Goal: Information Seeking & Learning: Learn about a topic

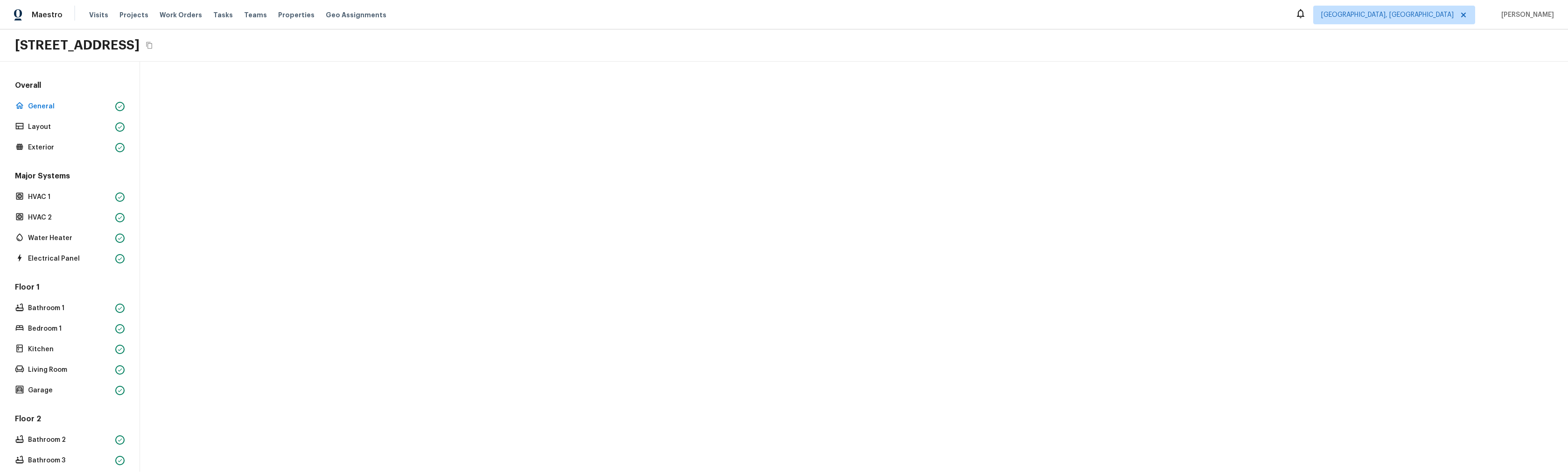
click at [379, 319] on div at bounding box center [854, 266] width 1428 height 410
click at [421, 383] on div at bounding box center [854, 266] width 1428 height 410
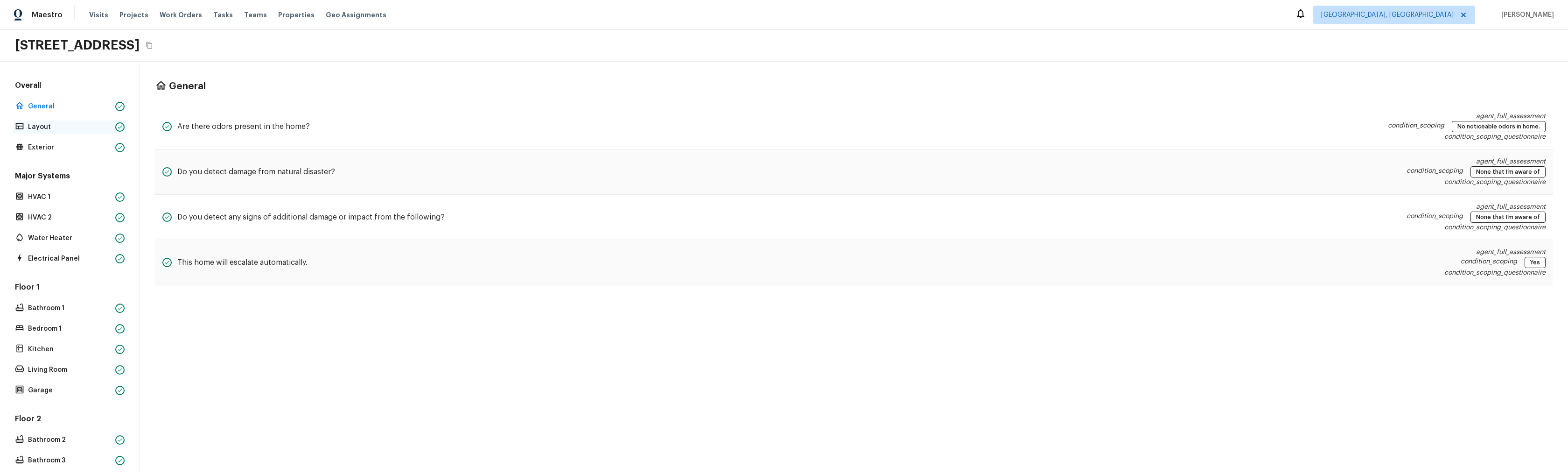
click at [44, 126] on p "Layout" at bounding box center [69, 127] width 83 height 9
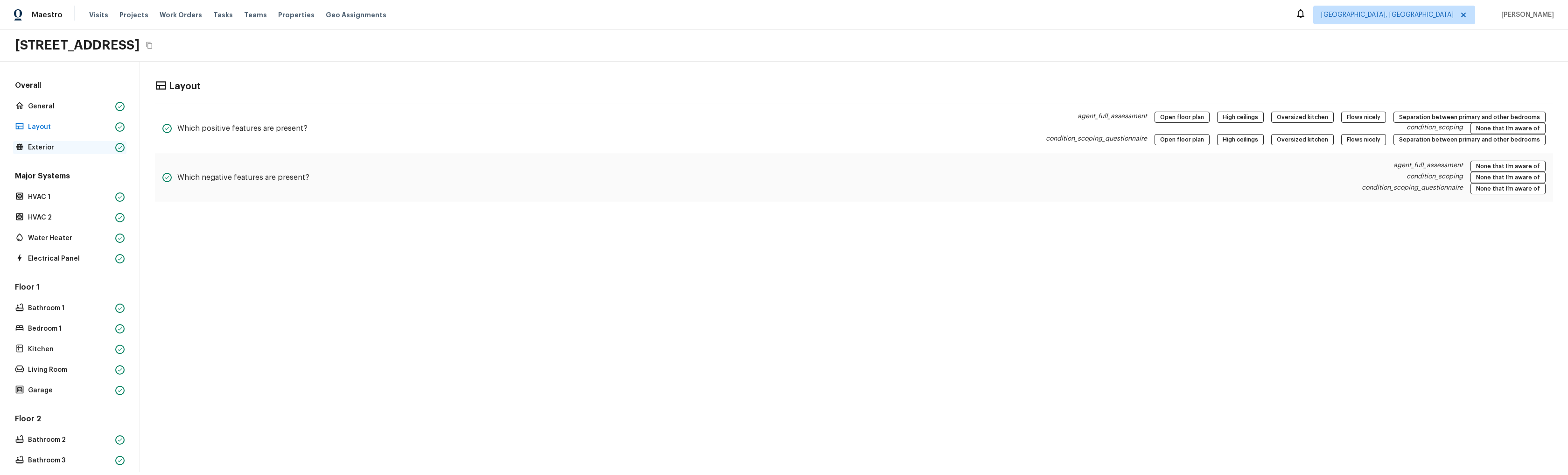
click at [60, 153] on div "Exterior" at bounding box center [69, 148] width 113 height 13
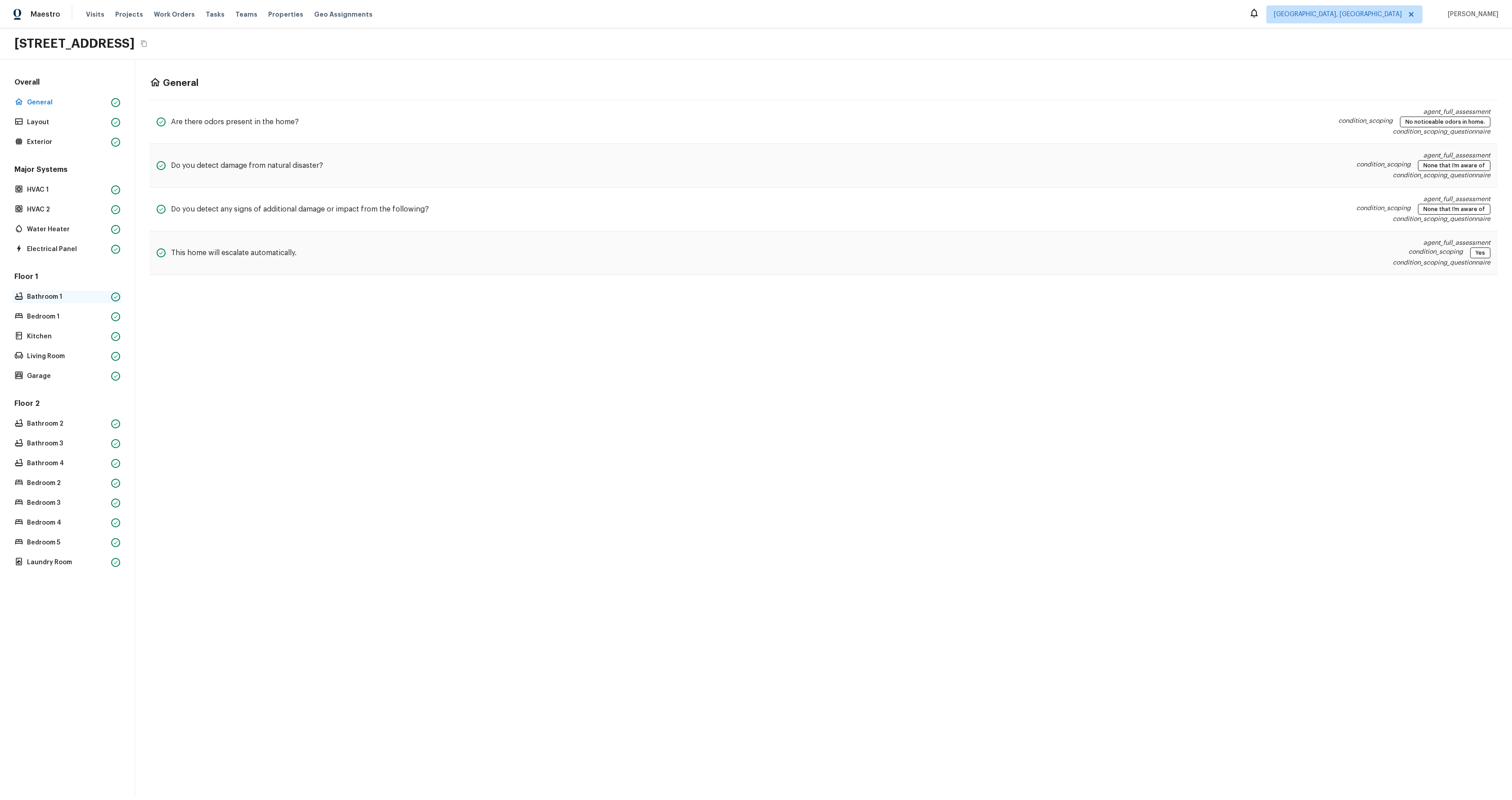
click at [44, 298] on p "Bathroom 1" at bounding box center [67, 297] width 80 height 9
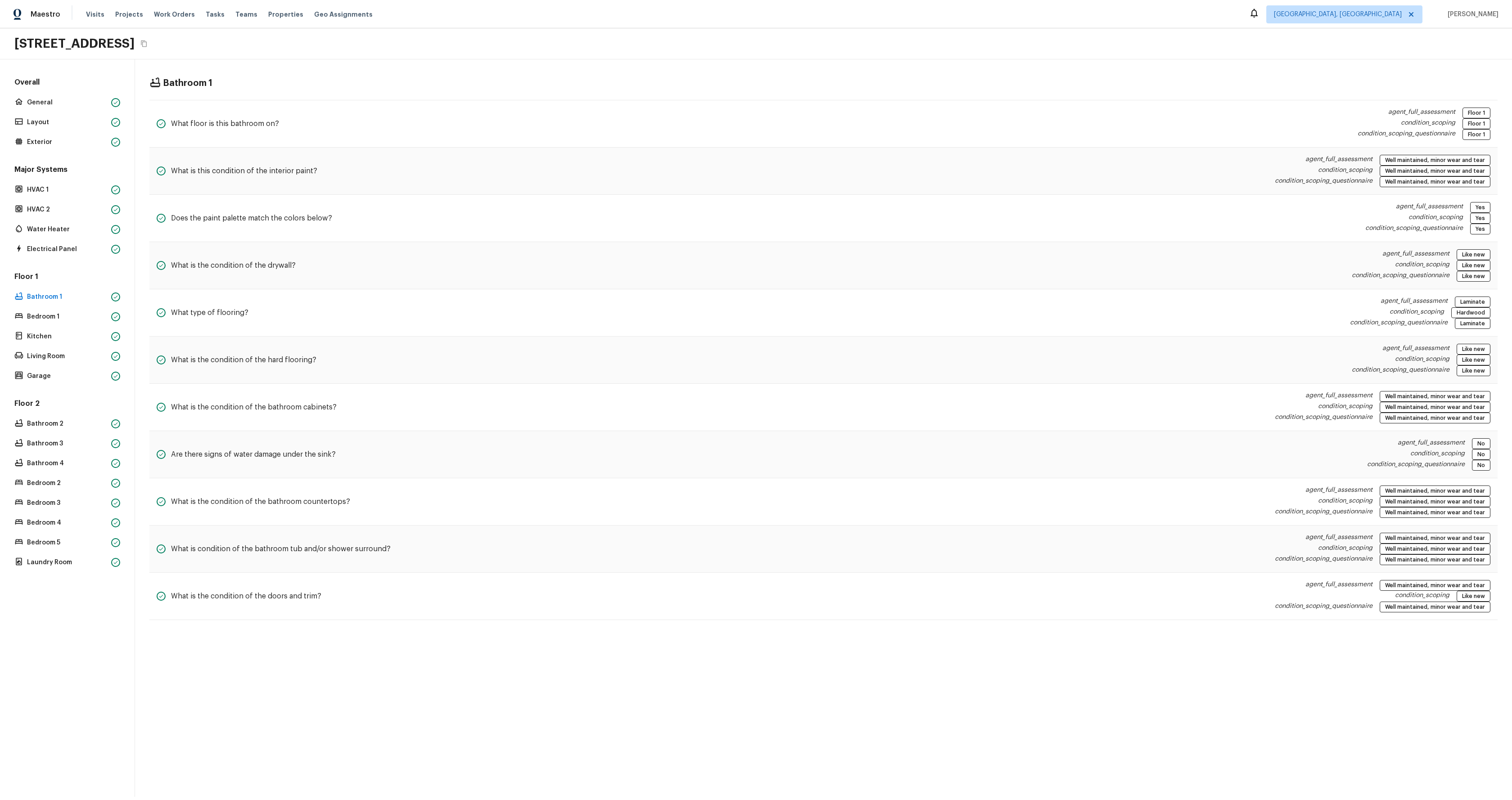
click at [44, 93] on div "Overall General Layout Exterior" at bounding box center [67, 113] width 109 height 71
click at [54, 100] on p "General" at bounding box center [67, 102] width 80 height 9
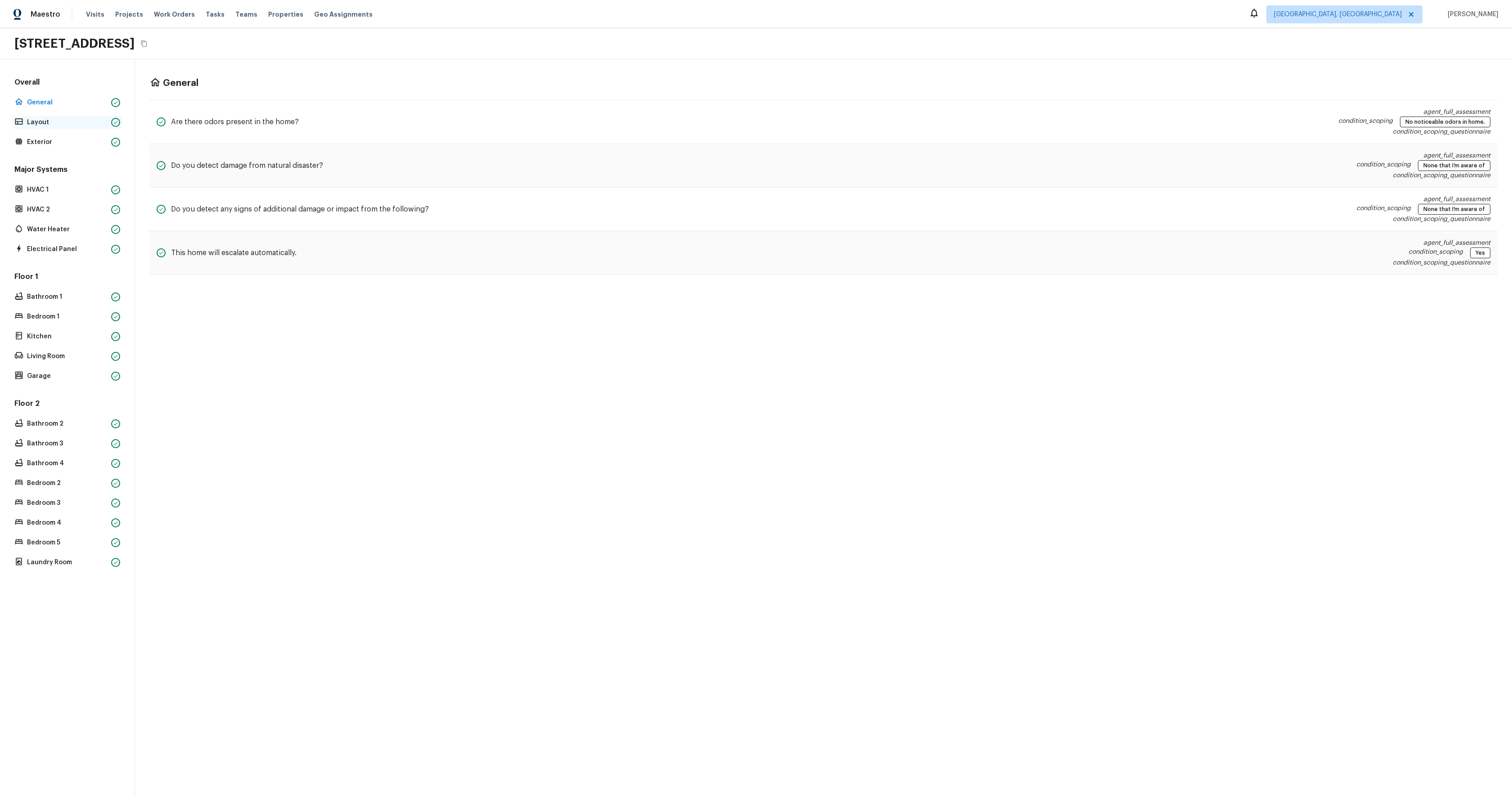
click at [59, 122] on p "Layout" at bounding box center [67, 122] width 80 height 9
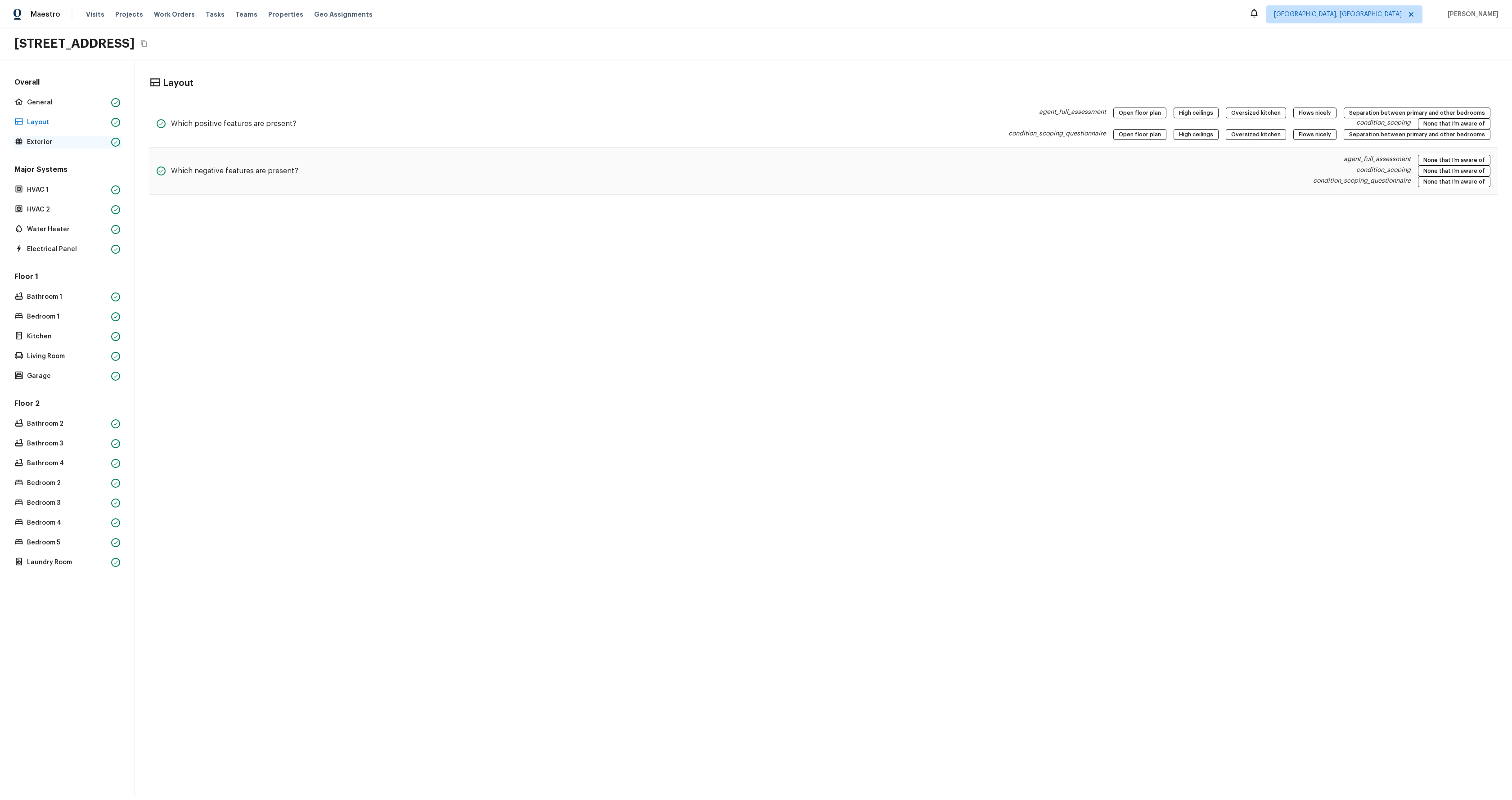
click at [57, 146] on p "Exterior" at bounding box center [67, 142] width 80 height 9
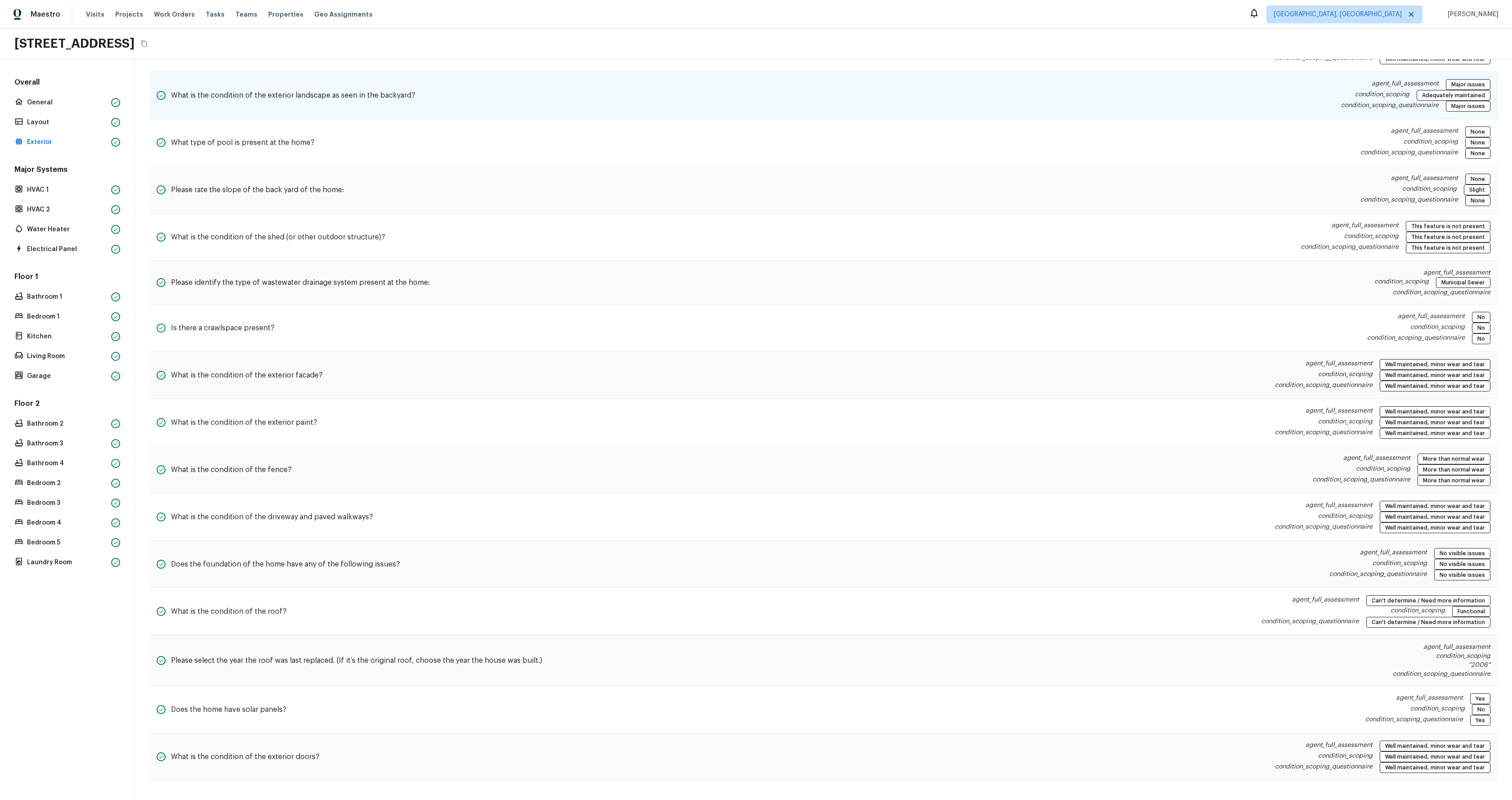
scroll to position [361, 0]
click at [41, 569] on div "Overall General Layout Exterior Major Systems HVAC 1 HVAC 2 Water Heater Electr…" at bounding box center [67, 428] width 135 height 738
click at [51, 561] on p "Laundry Room" at bounding box center [67, 562] width 80 height 9
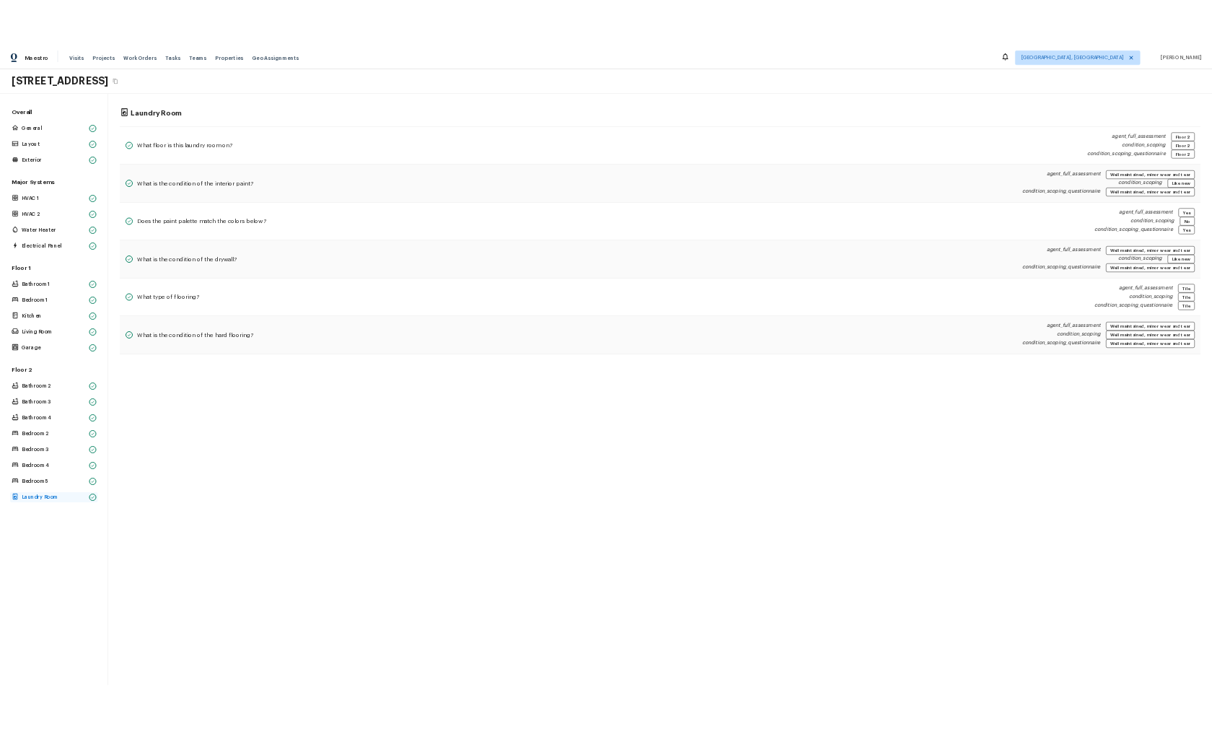
scroll to position [0, 0]
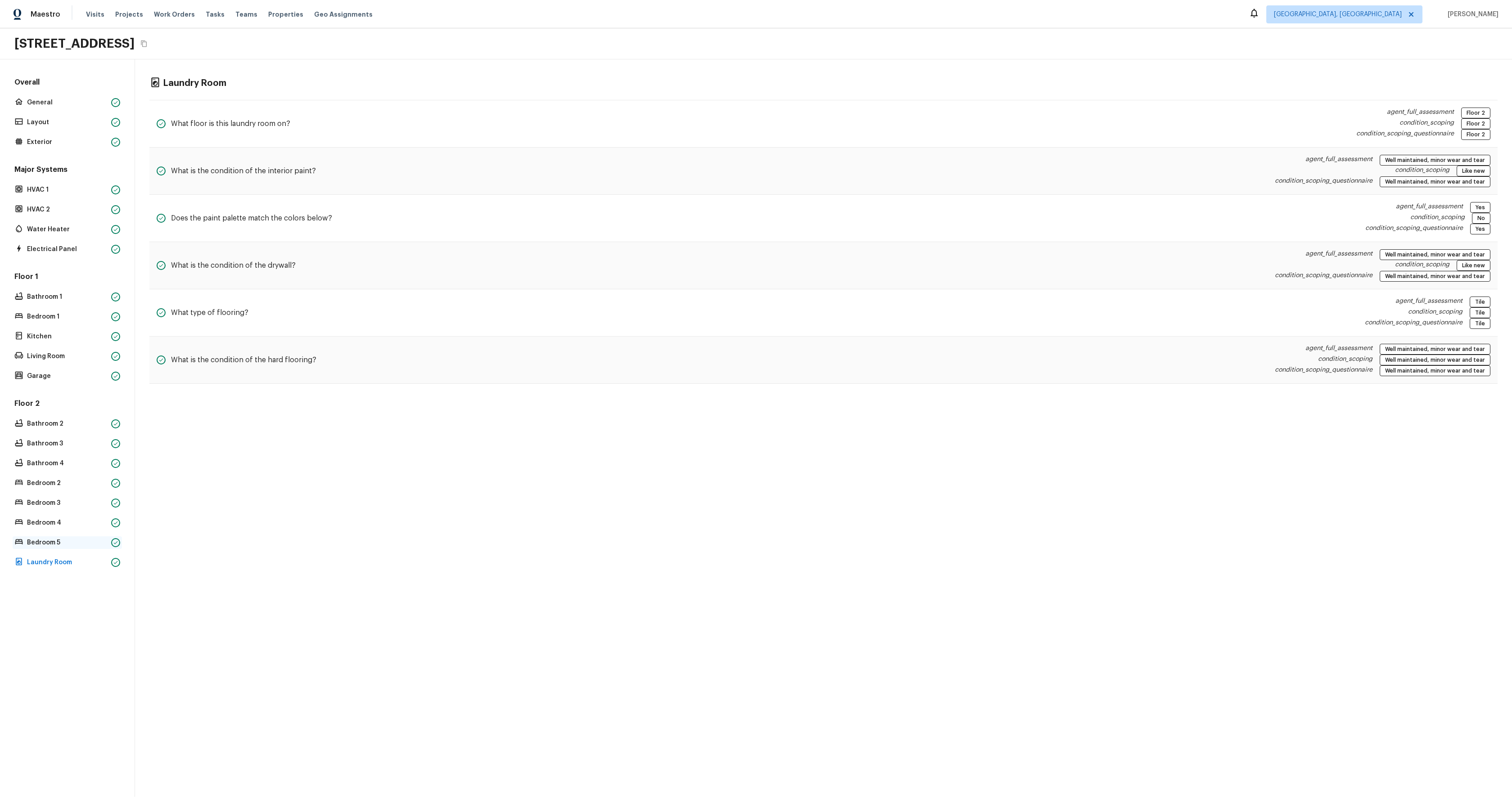
click at [48, 546] on p "Bedroom 5" at bounding box center [67, 543] width 80 height 9
click at [54, 525] on p "Bedroom 4" at bounding box center [67, 523] width 80 height 9
click at [48, 505] on p "Bedroom 3" at bounding box center [67, 503] width 80 height 9
click at [49, 485] on p "Bedroom 2" at bounding box center [67, 483] width 80 height 9
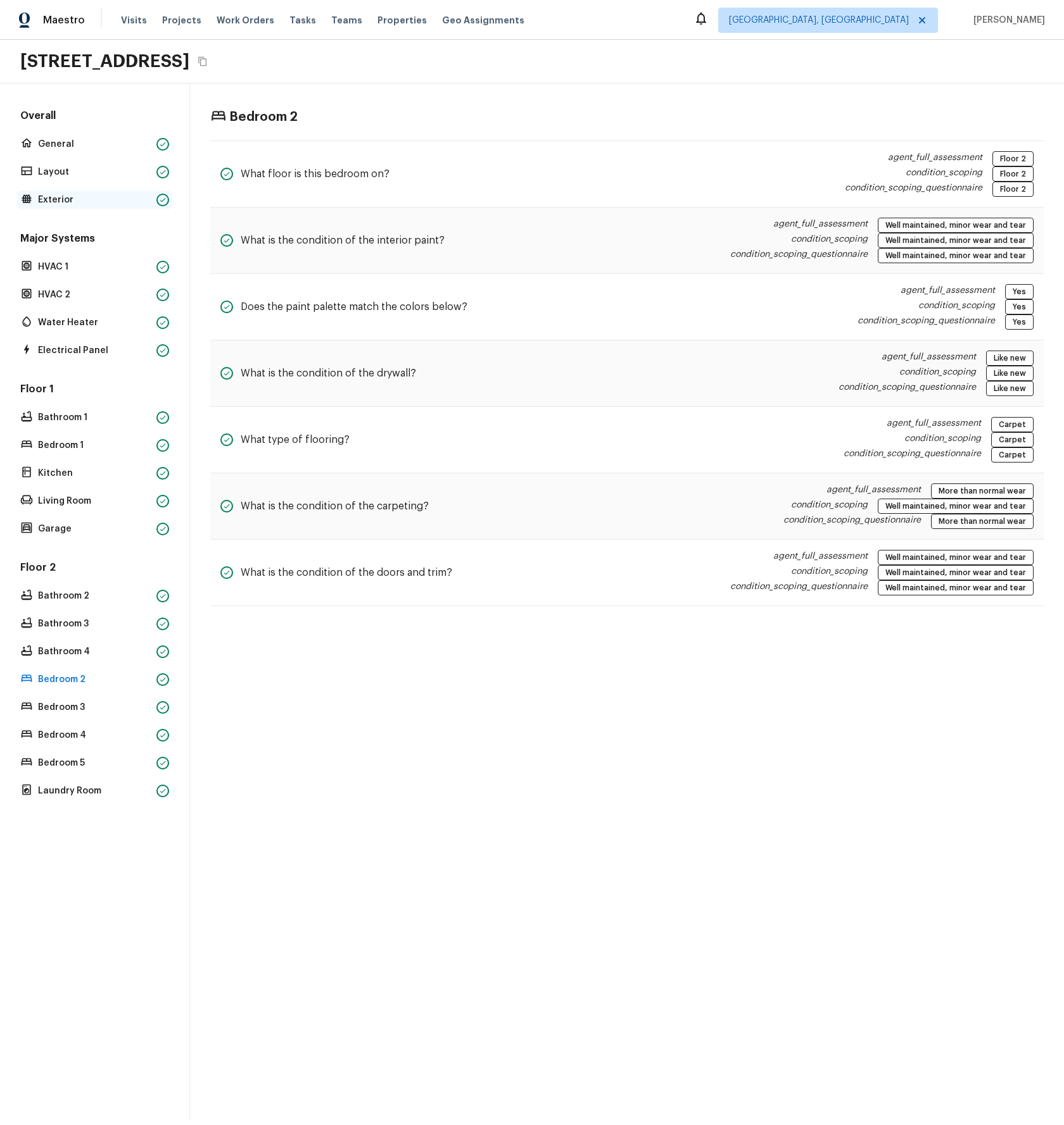
click at [84, 200] on p "Exterior" at bounding box center [94, 200] width 113 height 12
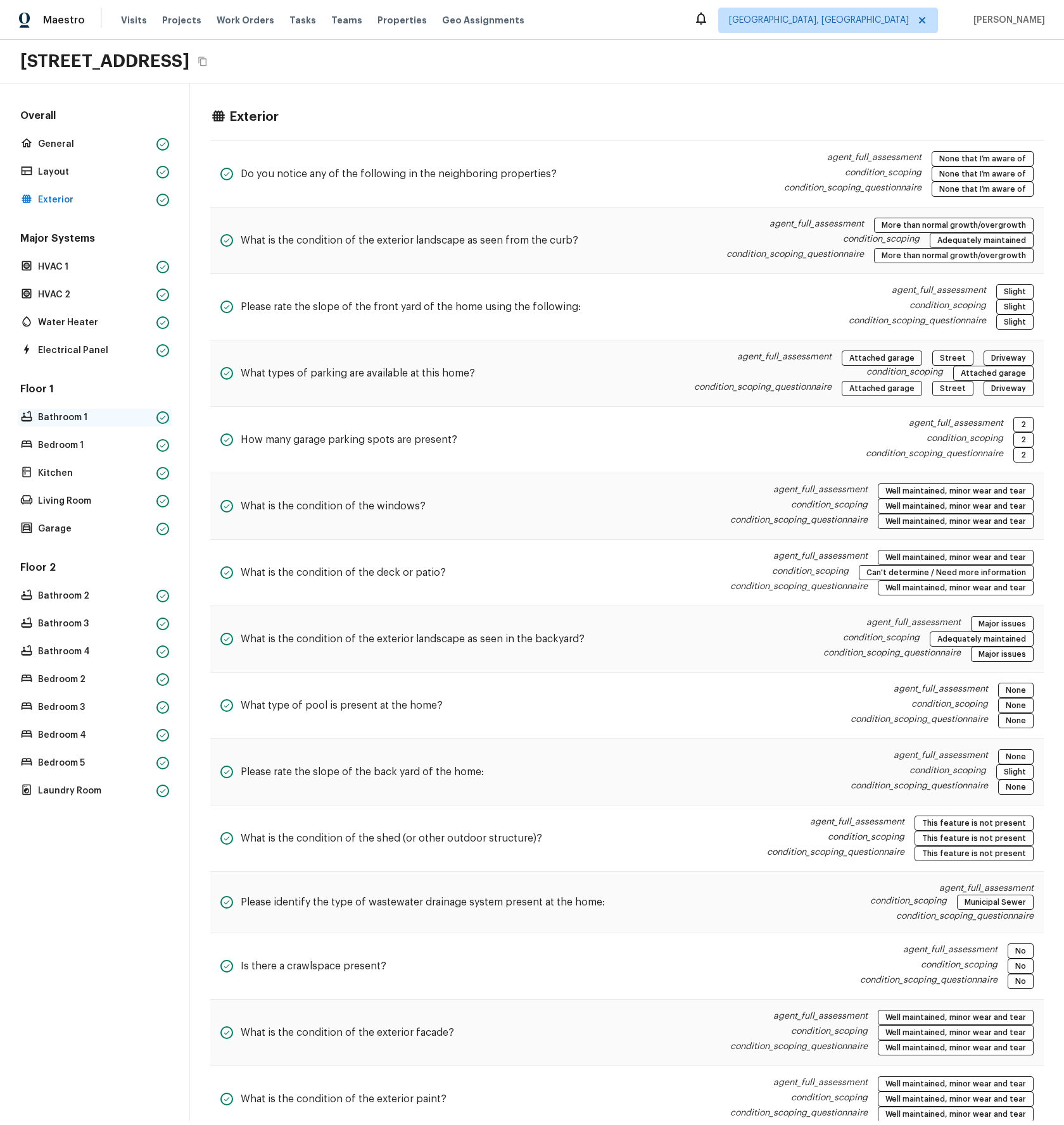
click at [65, 415] on p "Bathroom 1" at bounding box center [94, 418] width 113 height 12
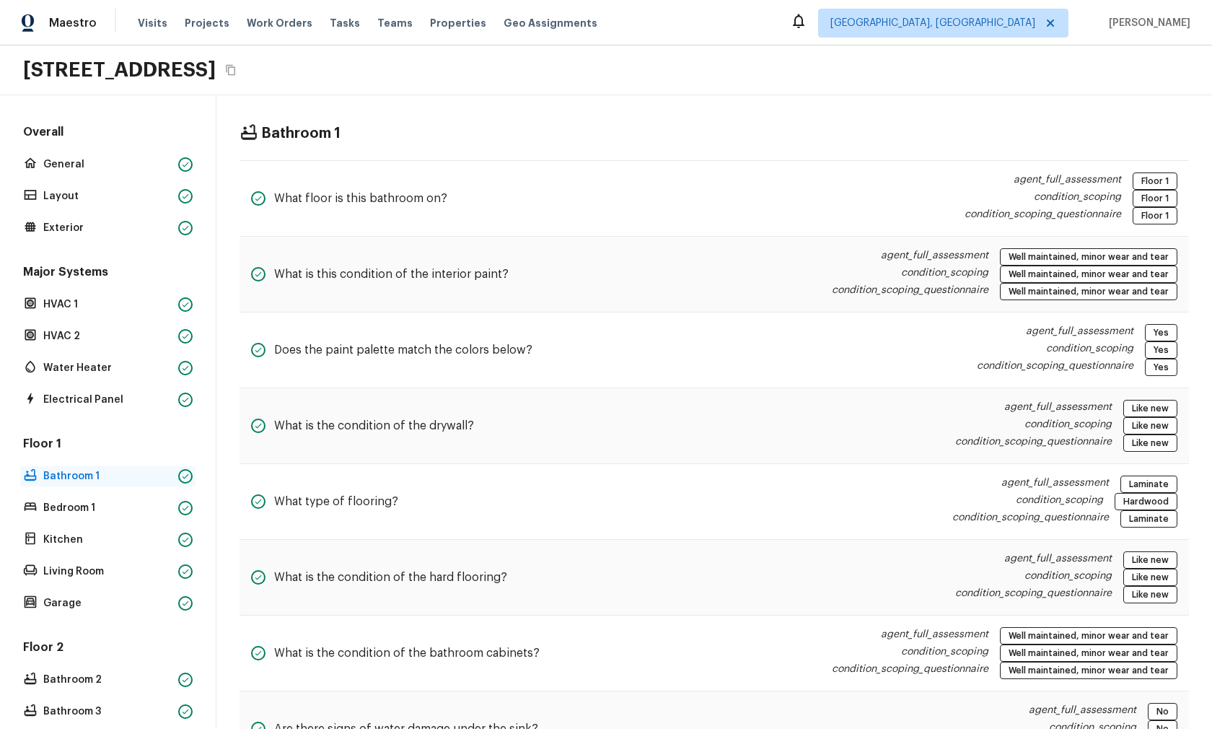
click at [83, 478] on p "Bathroom 1" at bounding box center [107, 476] width 129 height 14
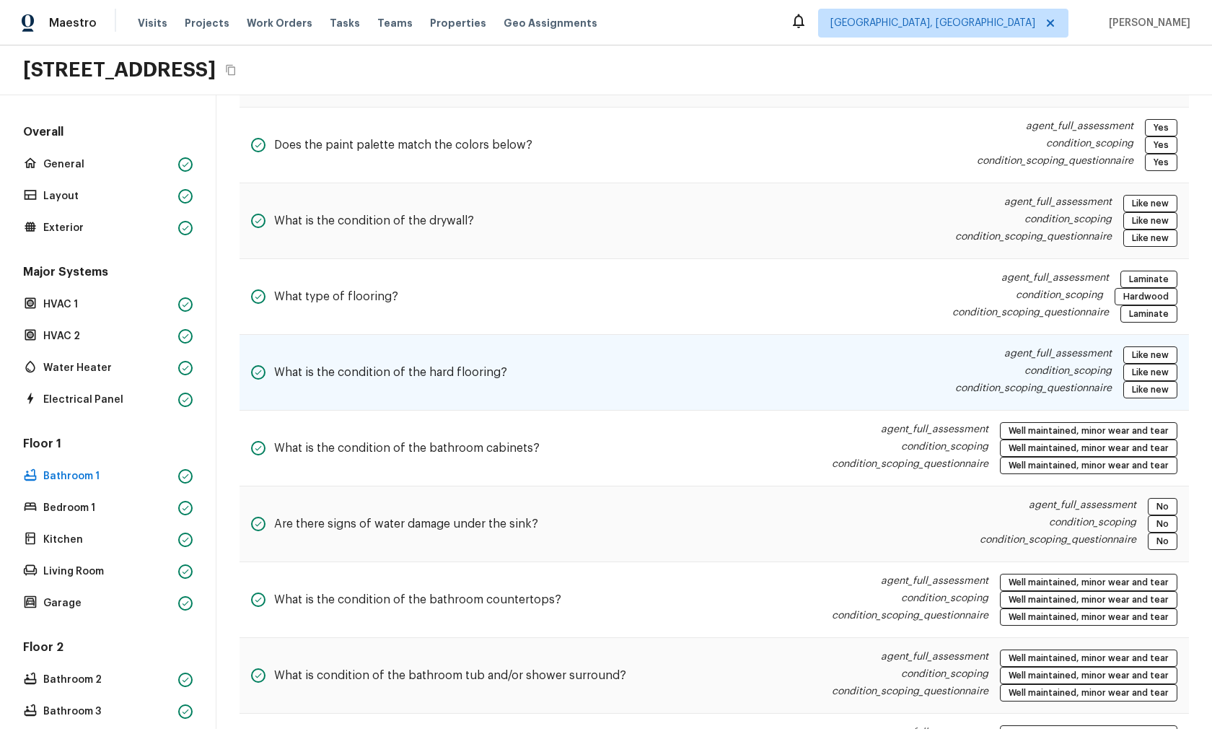
scroll to position [203, 0]
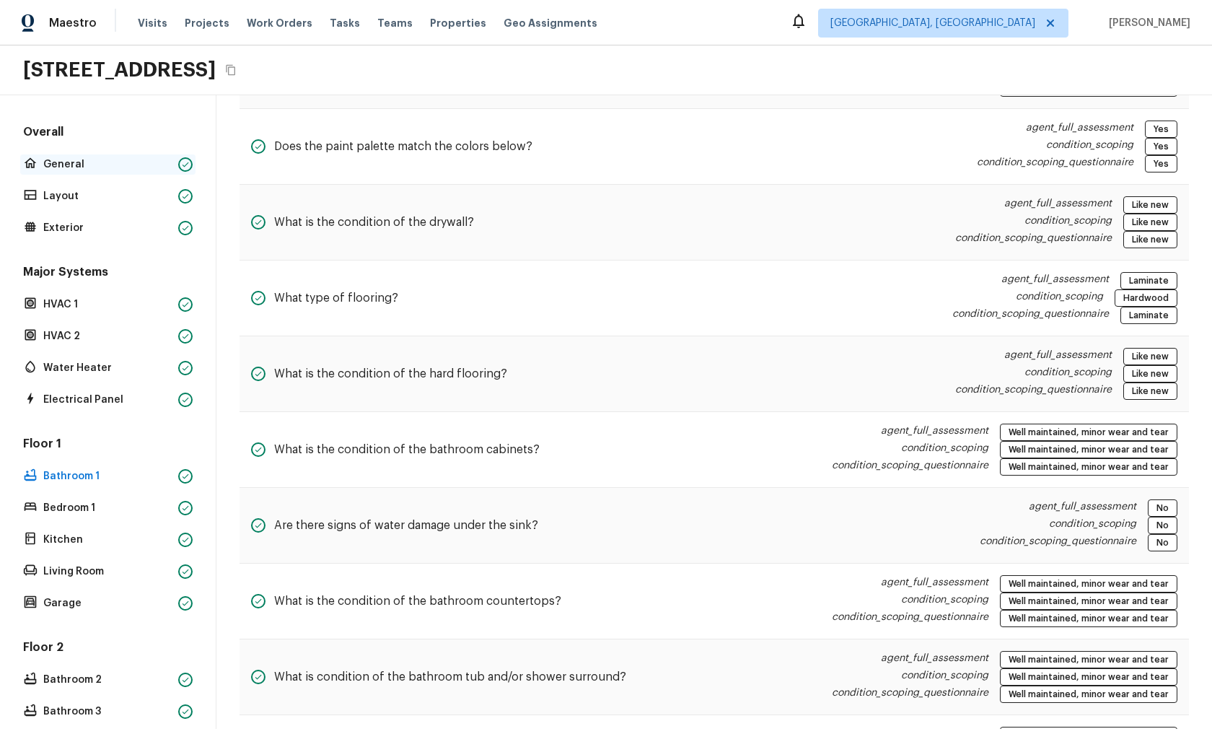
click at [85, 162] on p "General" at bounding box center [107, 164] width 129 height 14
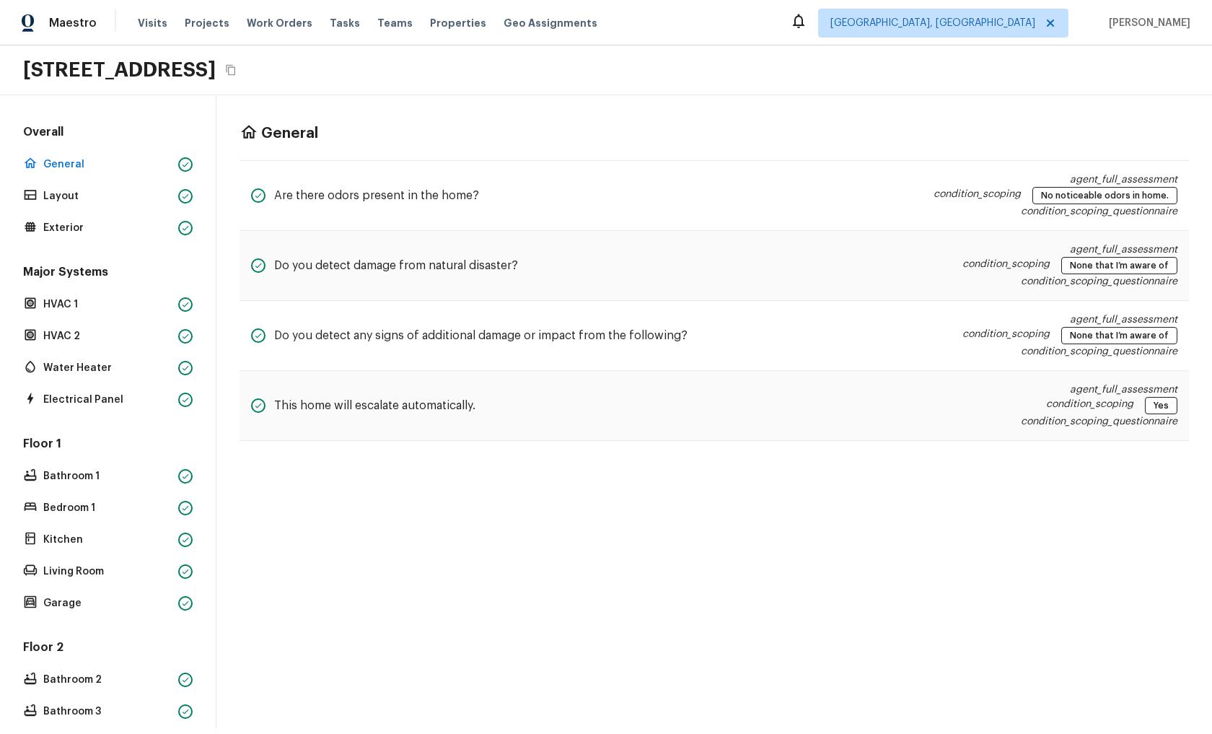
scroll to position [0, 0]
click at [292, 536] on div "General Are there odors present in the home? agent_full_assessment condition_sc…" at bounding box center [713, 411] width 995 height 633
click at [92, 478] on p "Bathroom 1" at bounding box center [107, 476] width 129 height 14
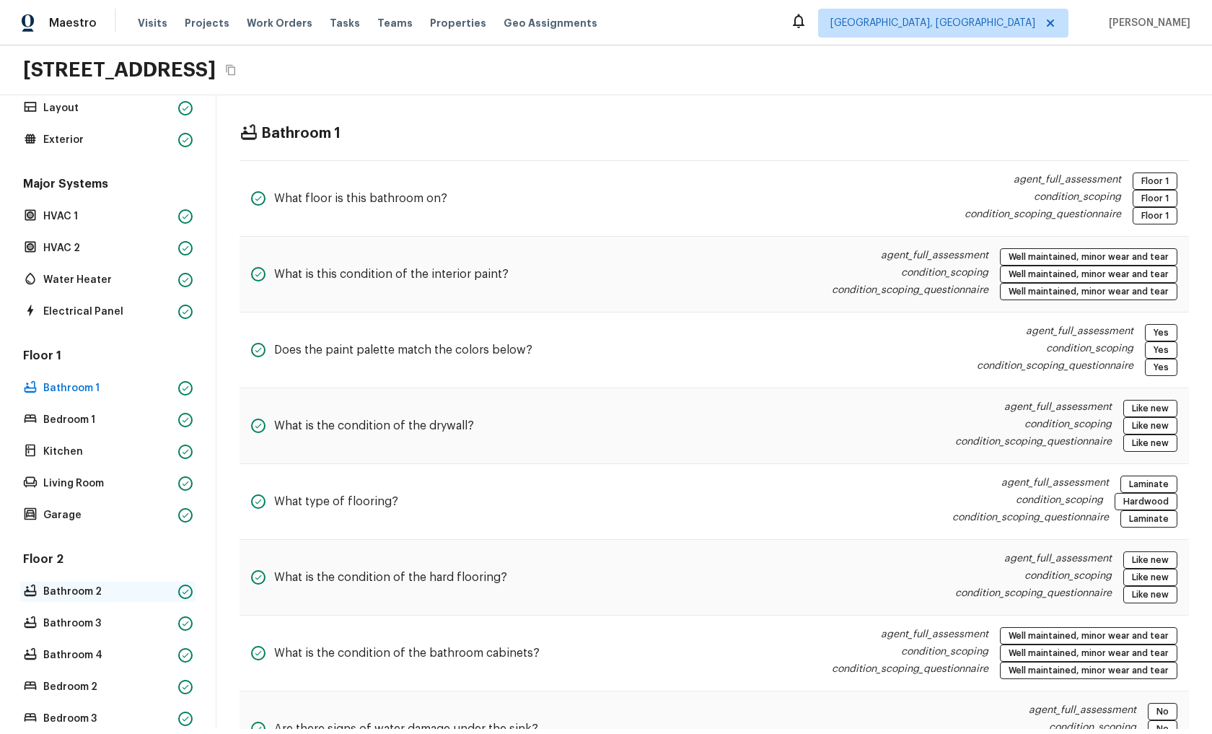
scroll to position [92, 0]
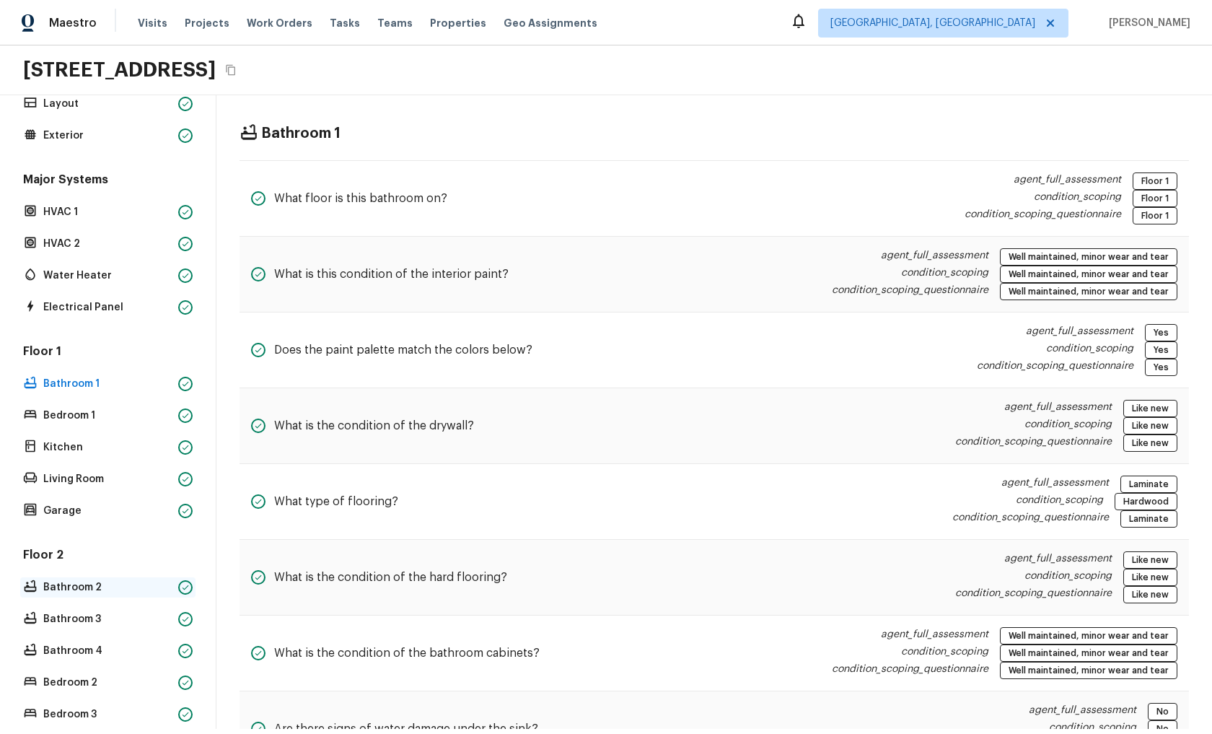
click at [76, 588] on p "Bathroom 2" at bounding box center [107, 587] width 129 height 14
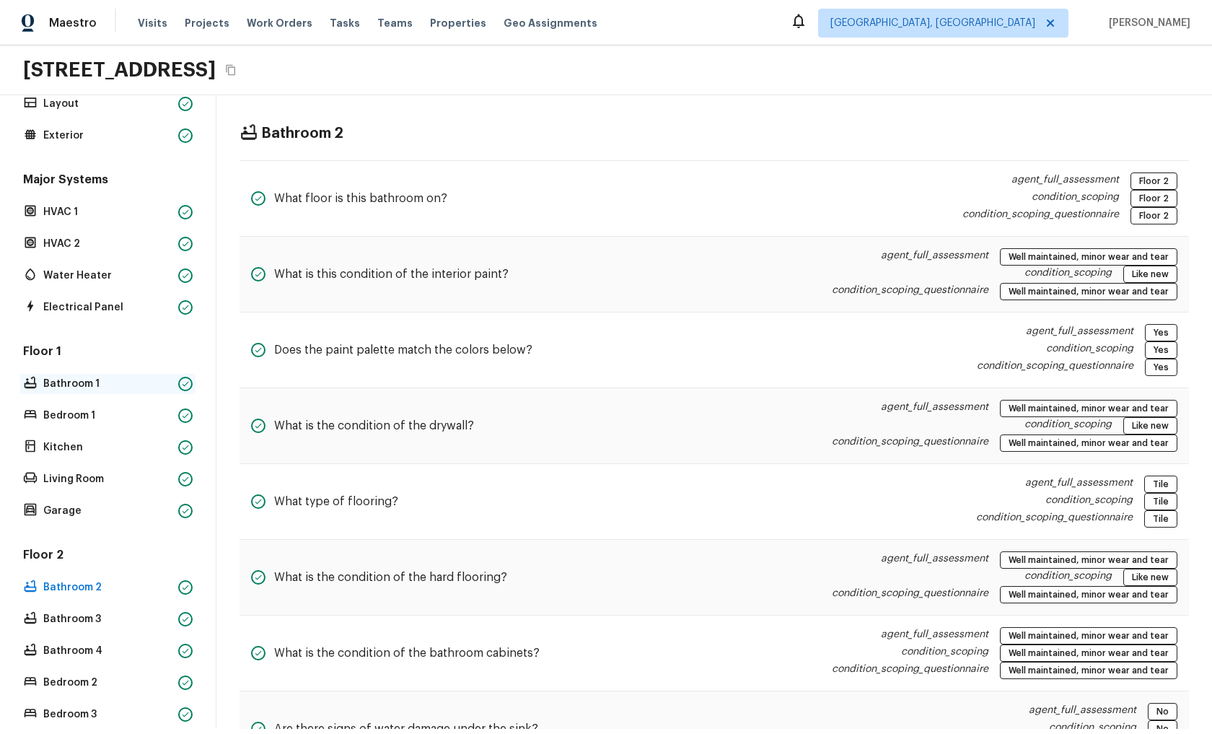
click at [82, 390] on p "Bathroom 1" at bounding box center [107, 383] width 129 height 14
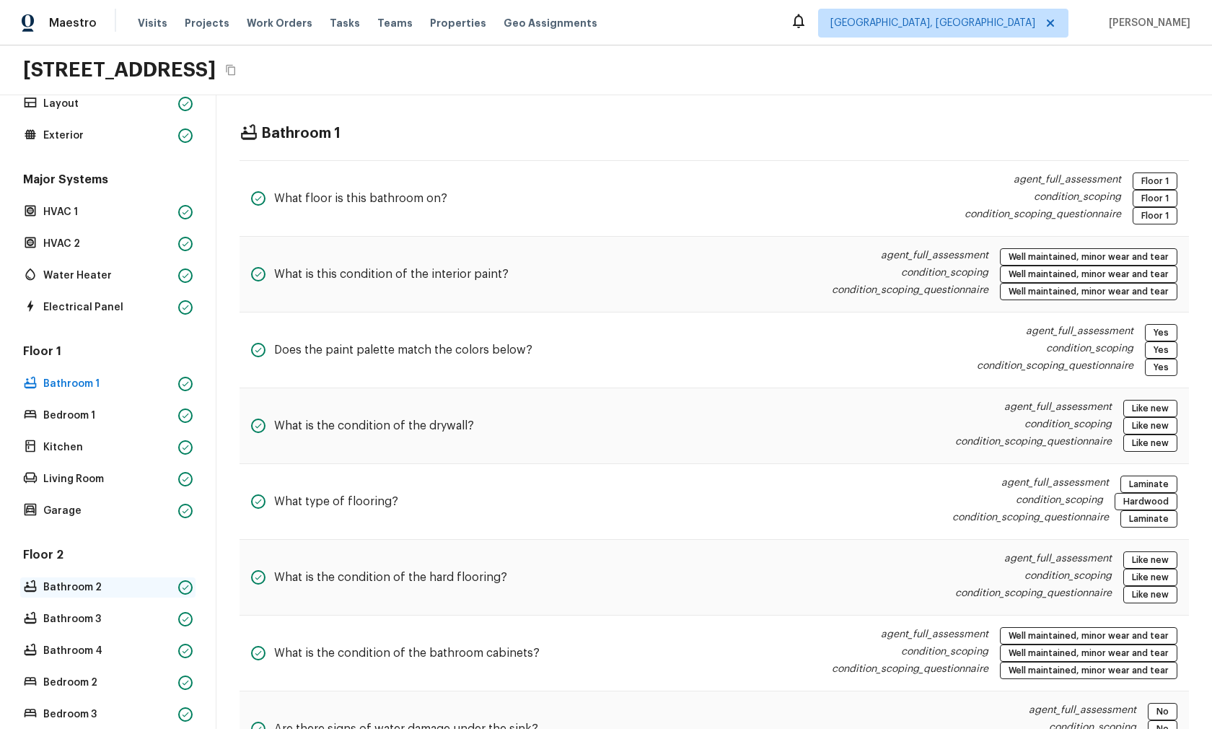
click at [83, 594] on p "Bathroom 2" at bounding box center [107, 587] width 129 height 14
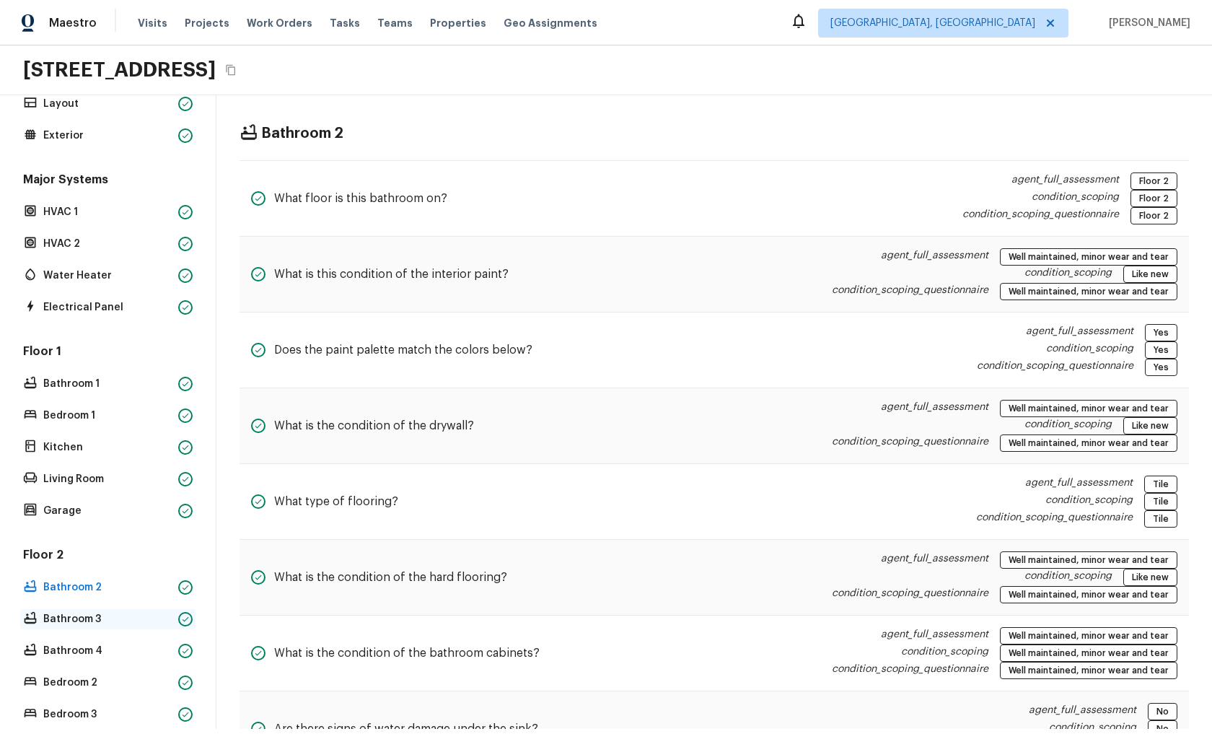
click at [74, 620] on p "Bathroom 3" at bounding box center [107, 619] width 129 height 14
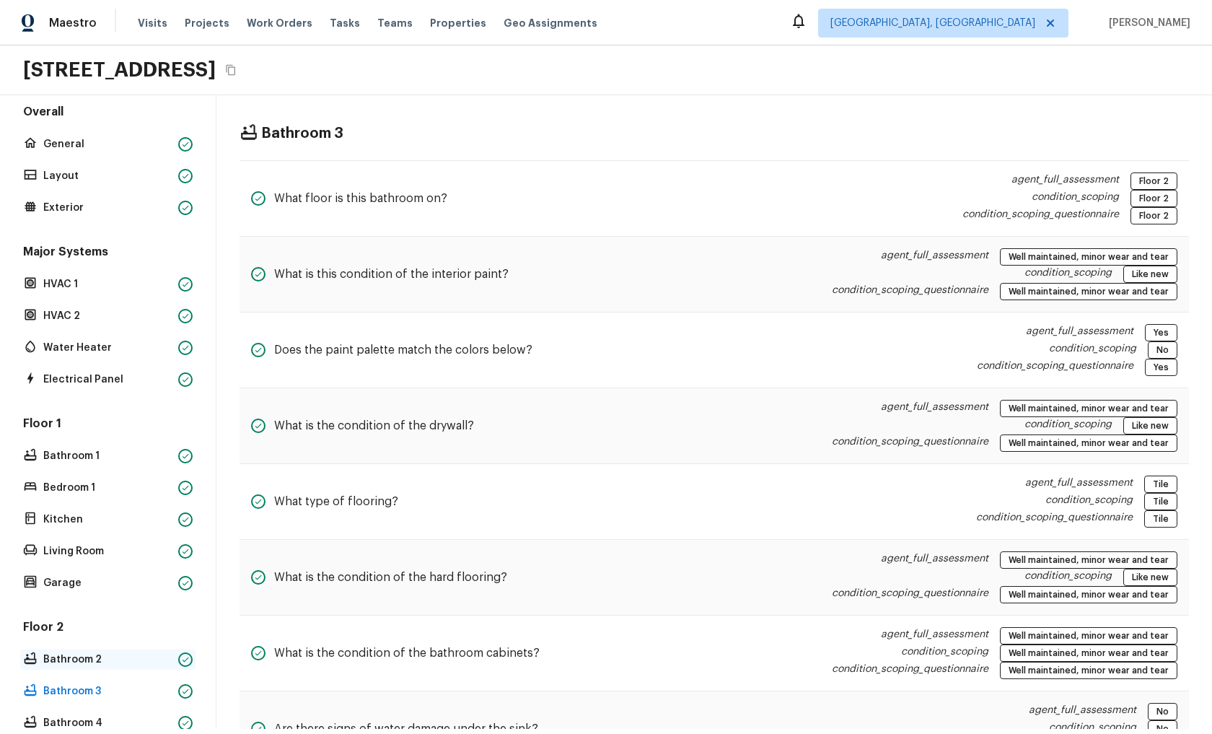
scroll to position [106, 0]
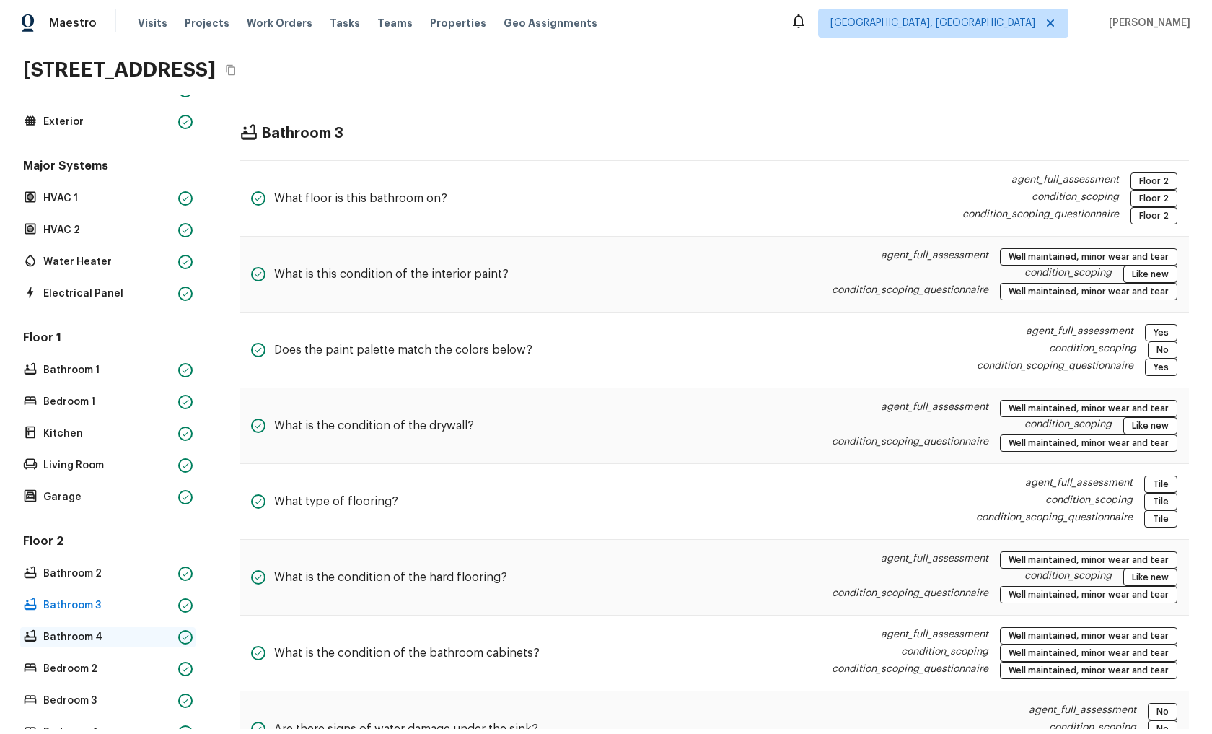
click at [78, 633] on p "Bathroom 4" at bounding box center [107, 637] width 129 height 14
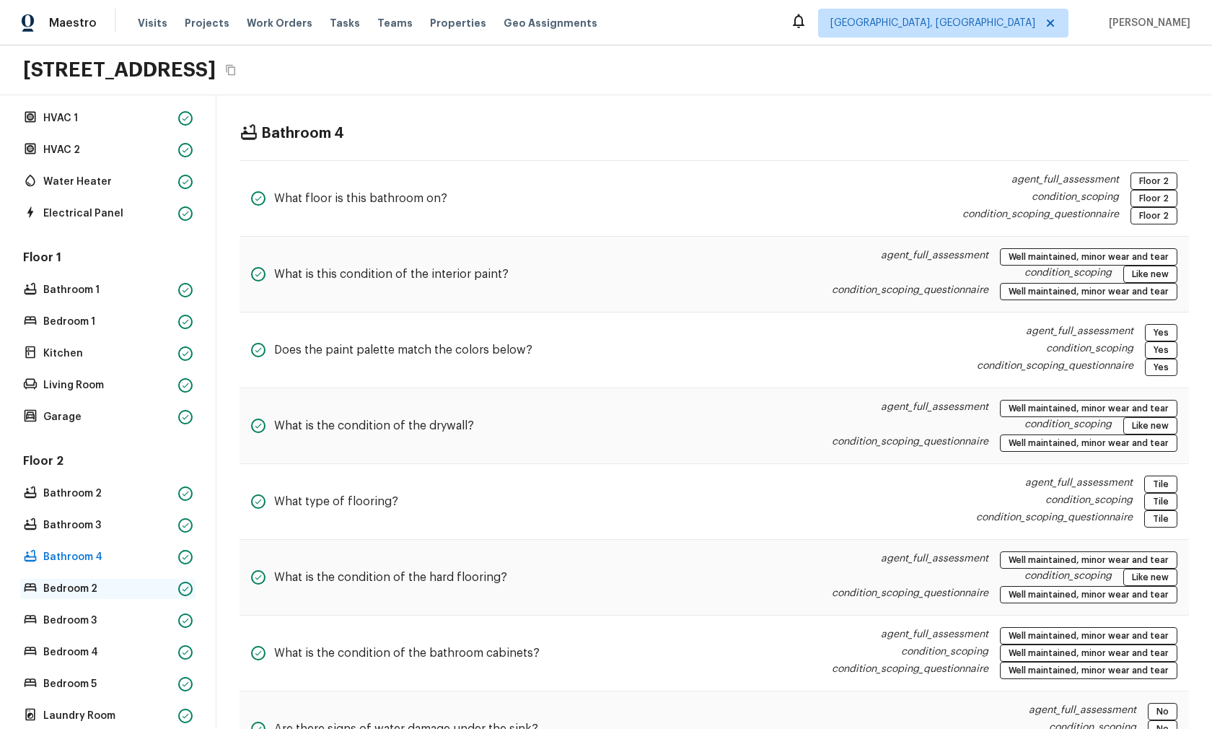
scroll to position [188, 0]
click at [82, 590] on p "Bedroom 2" at bounding box center [107, 586] width 129 height 14
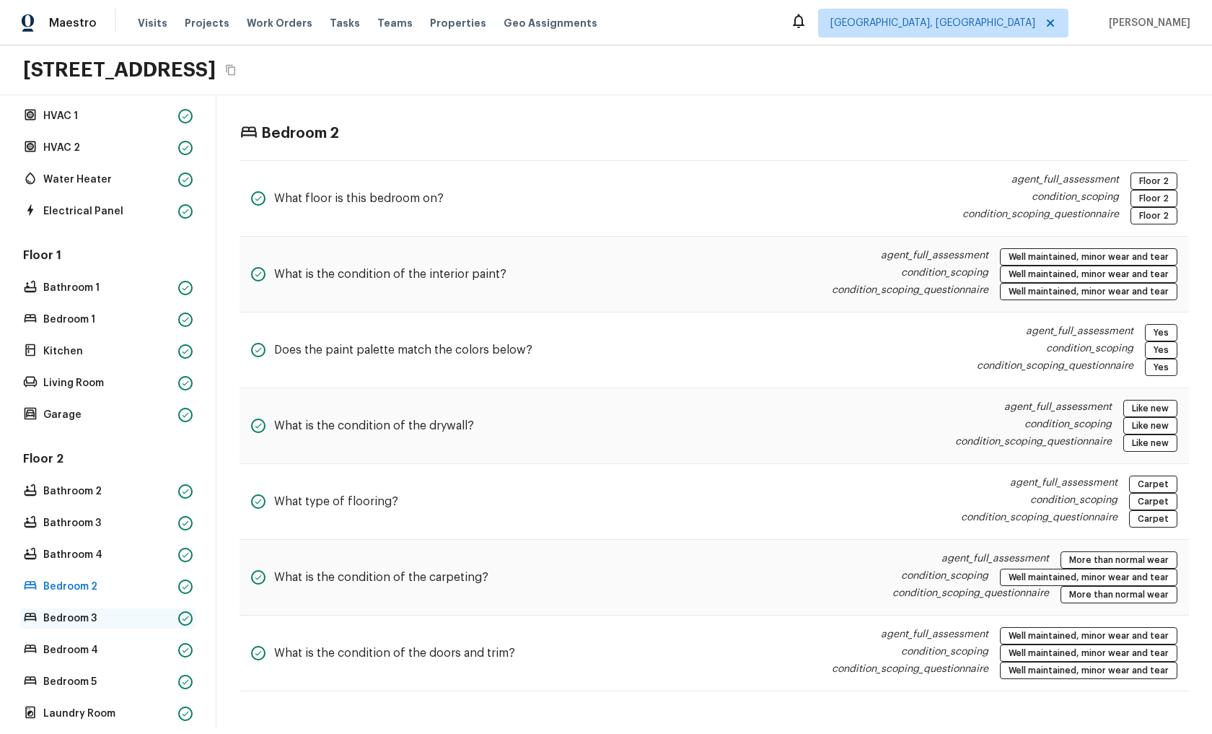
click at [84, 620] on p "Bedroom 3" at bounding box center [107, 618] width 129 height 14
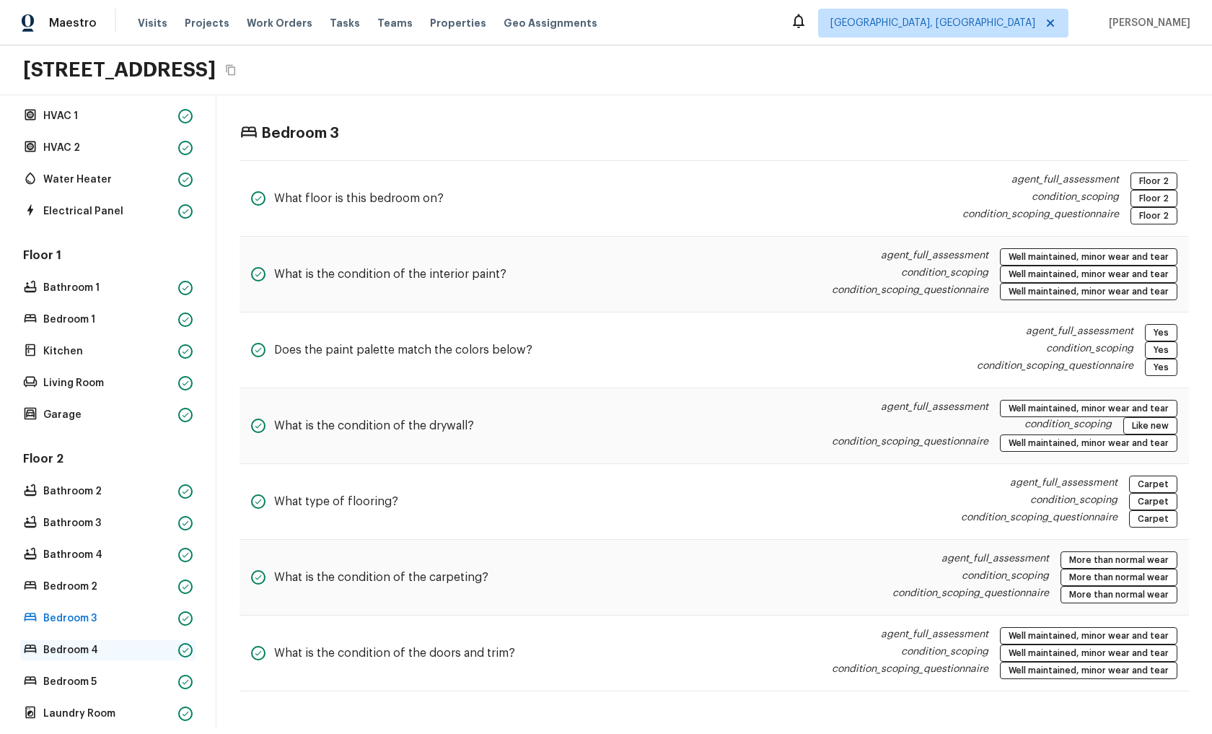
click at [84, 646] on p "Bedroom 4" at bounding box center [107, 650] width 129 height 14
click at [81, 287] on p "Bathroom 1" at bounding box center [107, 288] width 129 height 14
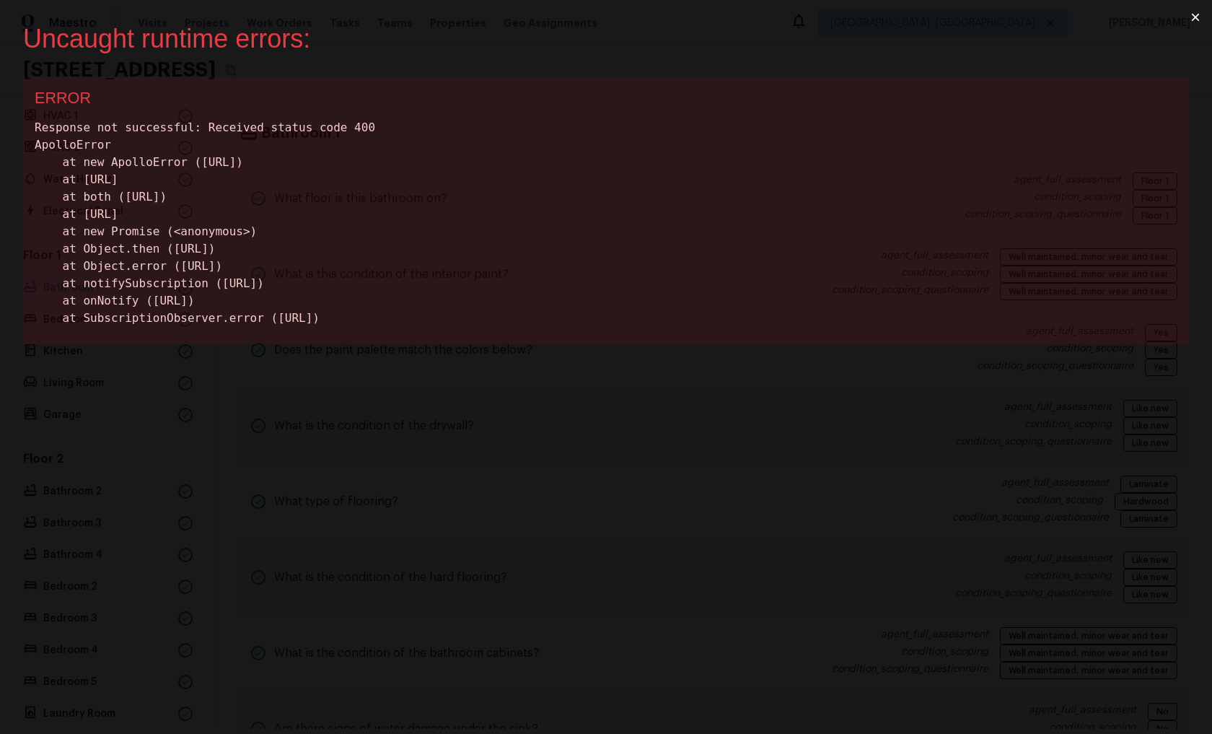
scroll to position [0, 0]
click at [1199, 23] on button "×" at bounding box center [1195, 17] width 33 height 35
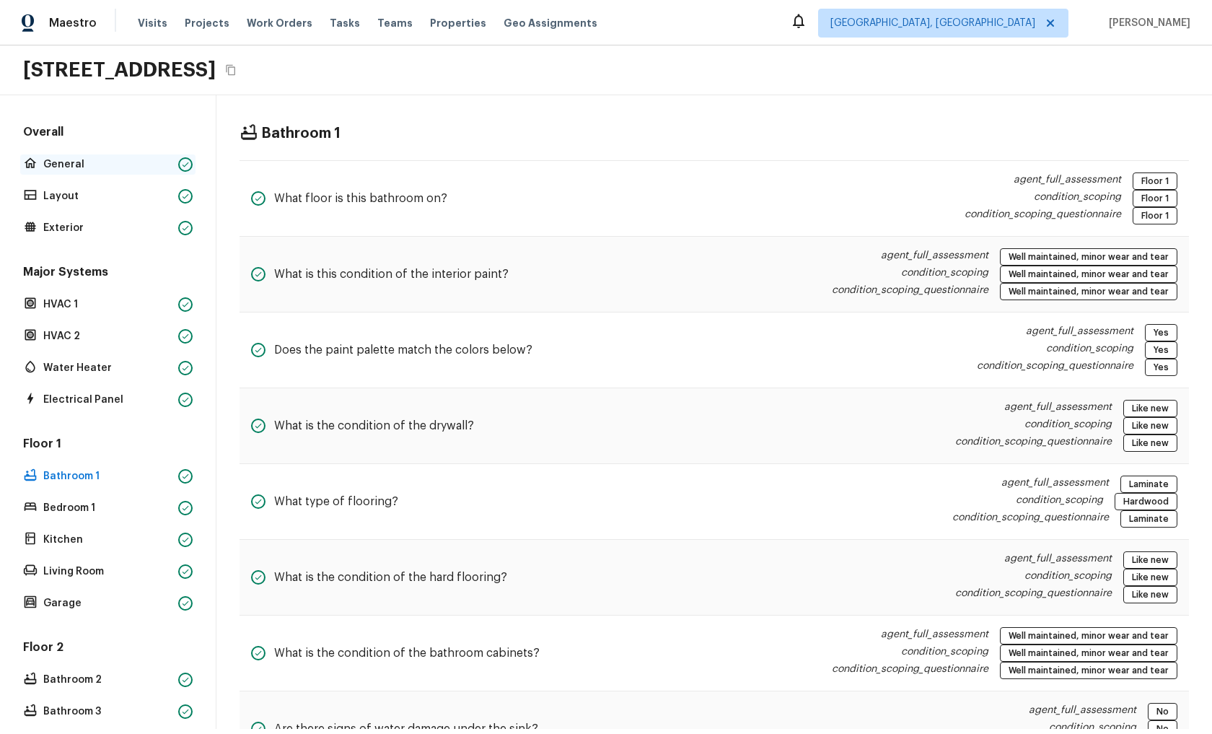
click at [100, 160] on p "General" at bounding box center [107, 164] width 129 height 14
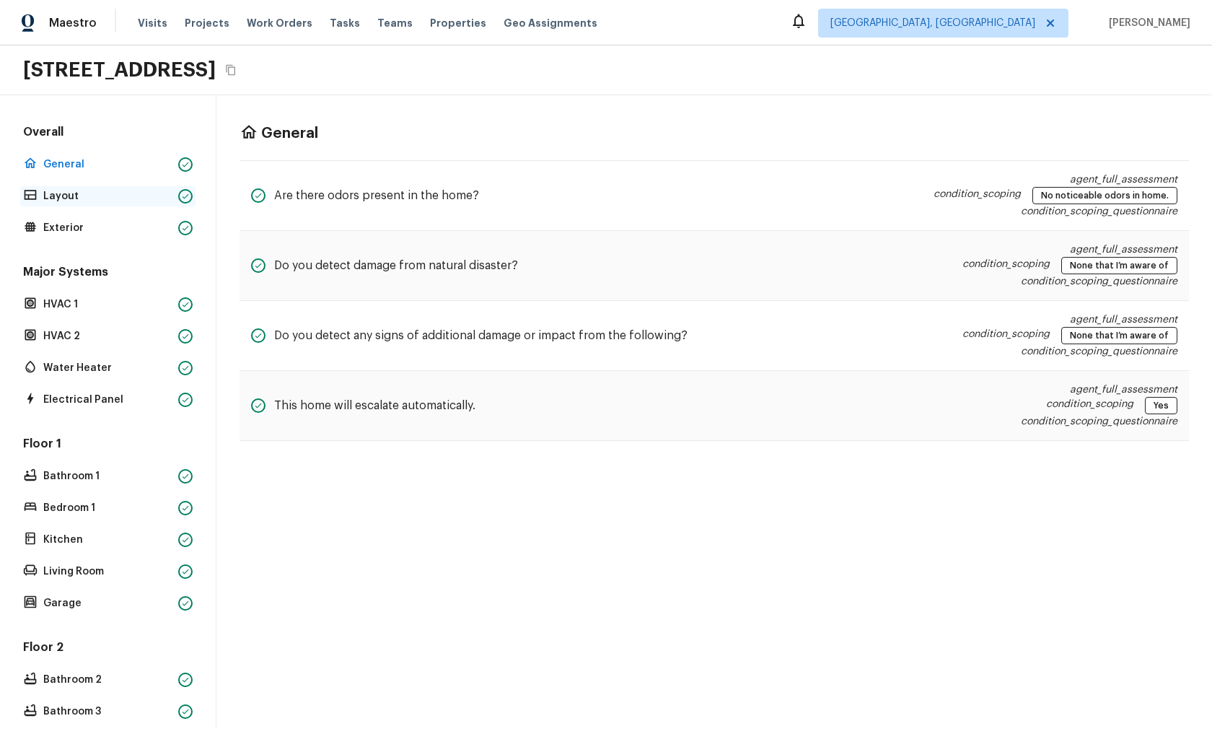
click at [29, 198] on icon at bounding box center [31, 194] width 12 height 9
